Goal: Transaction & Acquisition: Subscribe to service/newsletter

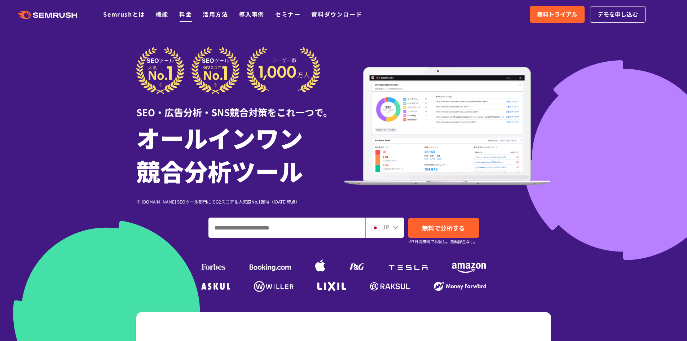
click at [181, 16] on link "料金" at bounding box center [185, 14] width 13 height 9
click at [184, 15] on link "料金" at bounding box center [185, 14] width 13 height 9
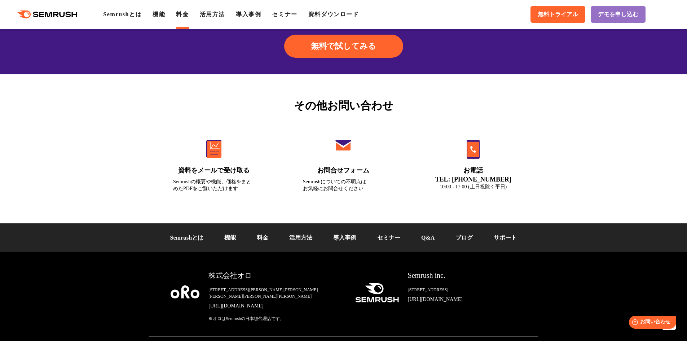
scroll to position [2418, 0]
